Goal: Communication & Community: Answer question/provide support

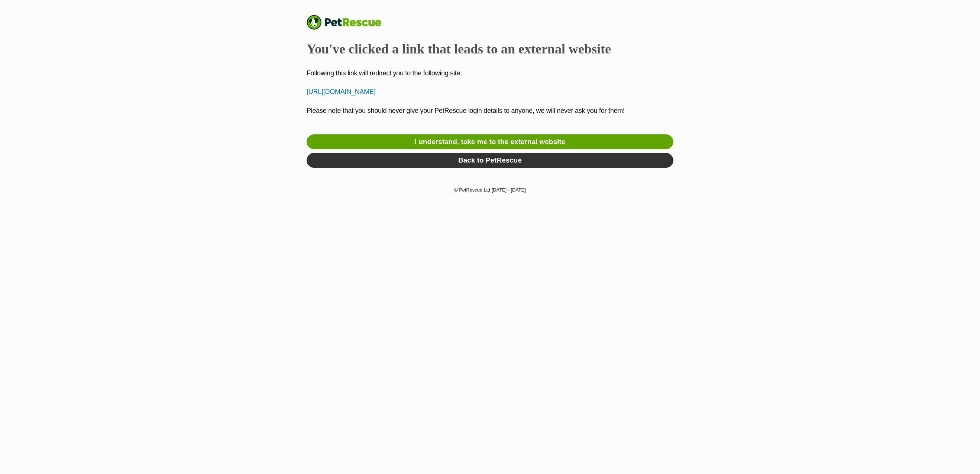
click at [745, 61] on div "PetRescue You've clicked a link that leads to an external website Following thi…" at bounding box center [490, 93] width 546 height 157
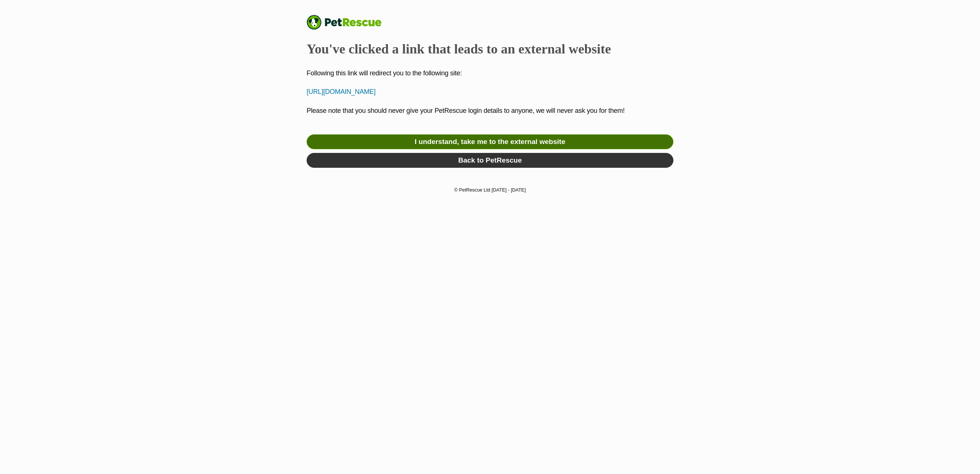
click at [458, 143] on link "I understand, take me to the external website" at bounding box center [489, 141] width 367 height 15
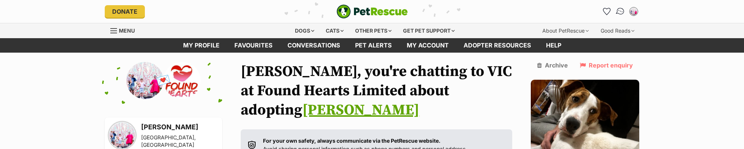
click at [620, 11] on img "Conversations" at bounding box center [620, 12] width 10 height 10
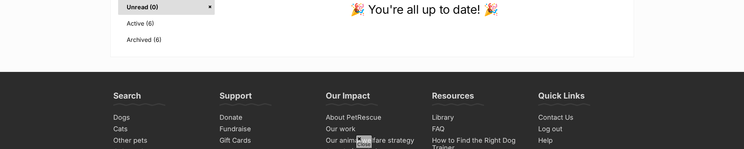
scroll to position [149, 0]
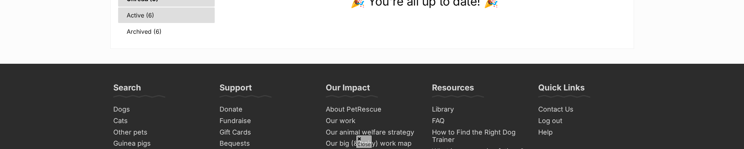
click at [143, 14] on link "Active (6)" at bounding box center [166, 15] width 97 height 16
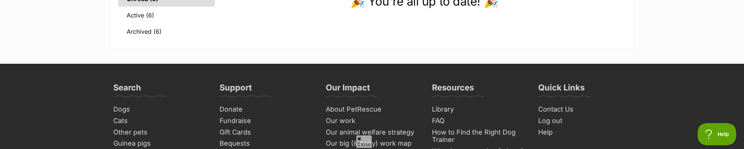
scroll to position [0, 0]
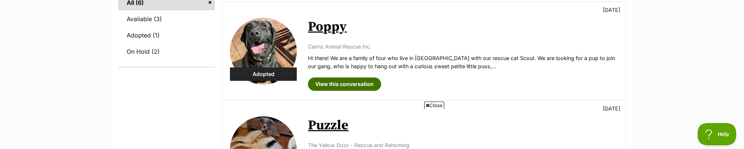
click at [360, 84] on link "View this conversation" at bounding box center [344, 84] width 73 height 13
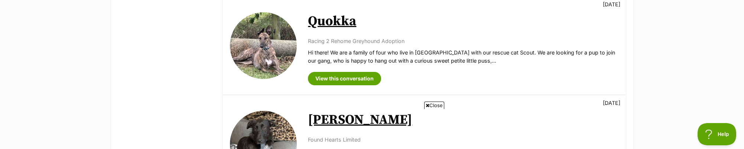
scroll to position [483, 0]
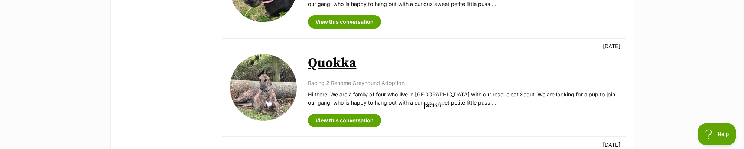
click at [378, 68] on h2 "Quokka" at bounding box center [463, 63] width 310 height 16
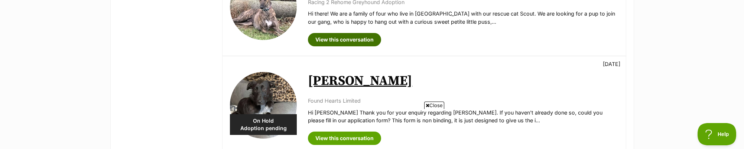
scroll to position [557, 0]
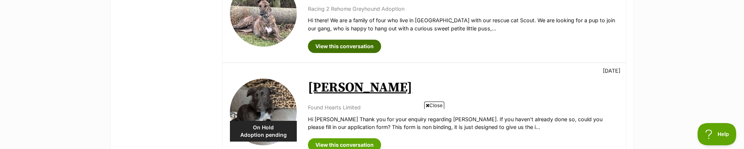
click at [366, 46] on link "View this conversation" at bounding box center [344, 46] width 73 height 13
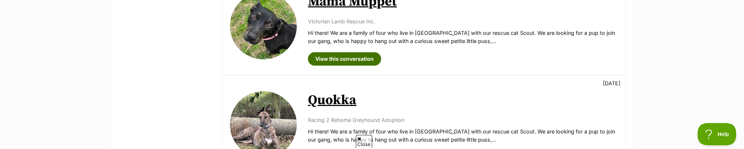
scroll to position [0, 0]
click at [339, 61] on link "View this conversation" at bounding box center [344, 58] width 73 height 13
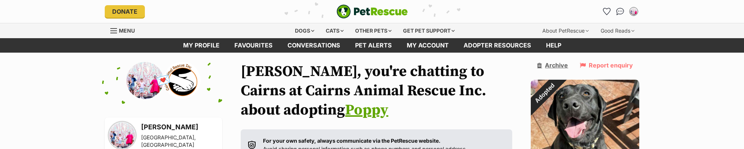
click at [568, 64] on link "Archive" at bounding box center [552, 65] width 31 height 7
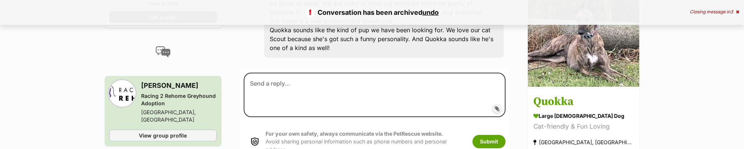
scroll to position [297, 0]
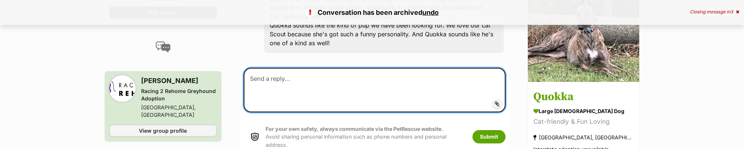
click at [301, 82] on textarea at bounding box center [375, 90] width 262 height 45
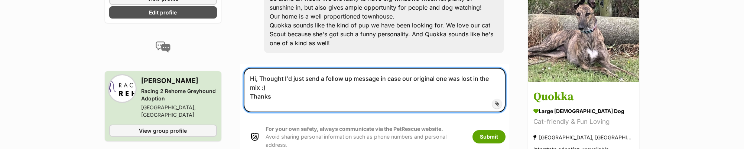
drag, startPoint x: 301, startPoint y: 82, endPoint x: 252, endPoint y: 68, distance: 51.0
click at [252, 68] on textarea "Hi, Thought I'd just send a follow up message in case our original one was lost…" at bounding box center [375, 90] width 262 height 45
type textarea "Hi, Thought I'd just send a follow up message in case our original one was lost…"
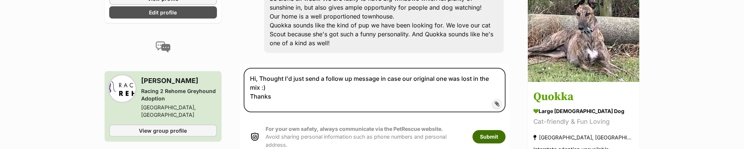
click at [506, 130] on button "Submit" at bounding box center [488, 136] width 33 height 13
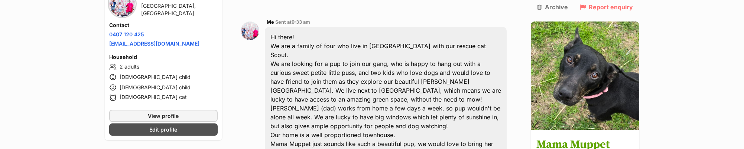
scroll to position [223, 0]
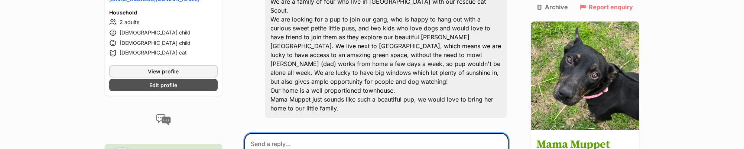
paste textarea "Hi, Thought I'd just send a follow up message in case our original one was lost…"
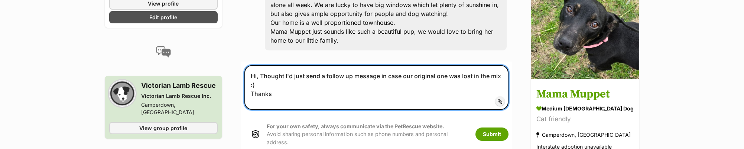
scroll to position [297, 0]
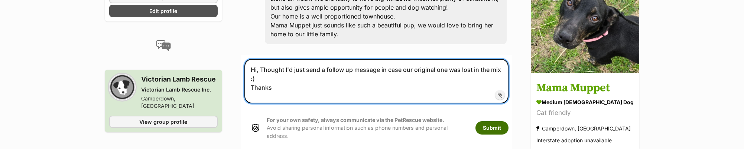
type textarea "Hi, Thought I'd just send a follow up message in case our original one was lost…"
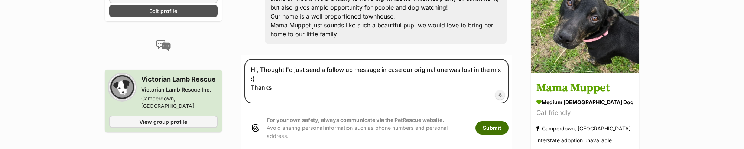
click at [502, 121] on button "Submit" at bounding box center [491, 127] width 33 height 13
